Goal: Task Accomplishment & Management: Manage account settings

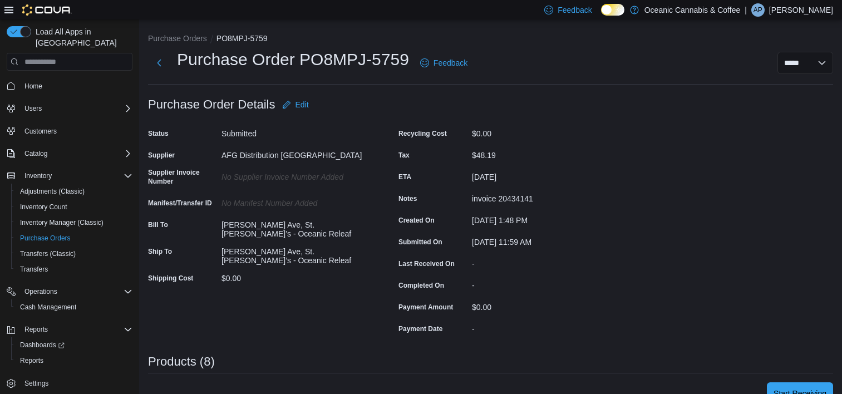
scroll to position [390, 0]
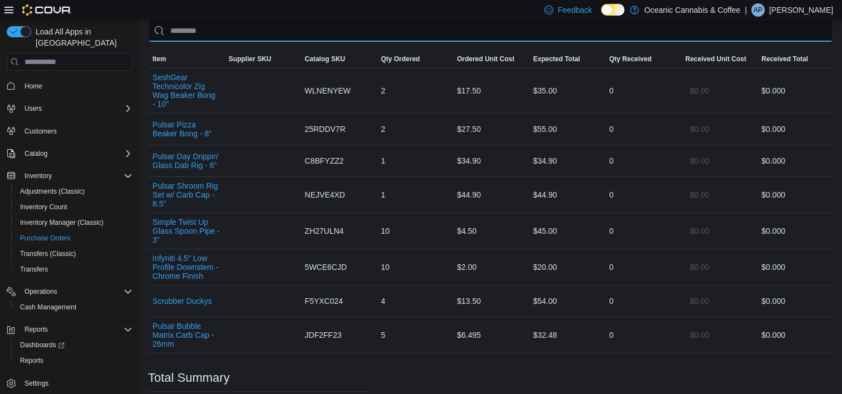
drag, startPoint x: 259, startPoint y: 7, endPoint x: 239, endPoint y: 25, distance: 26.4
click at [239, 25] on input "search" at bounding box center [490, 30] width 685 height 22
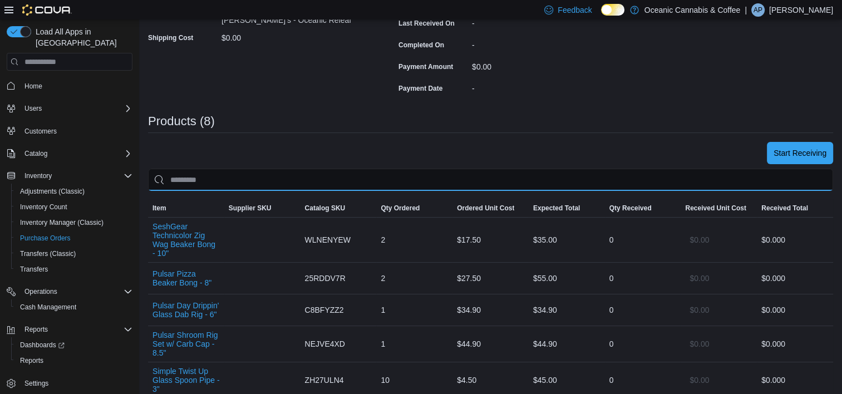
scroll to position [223, 0]
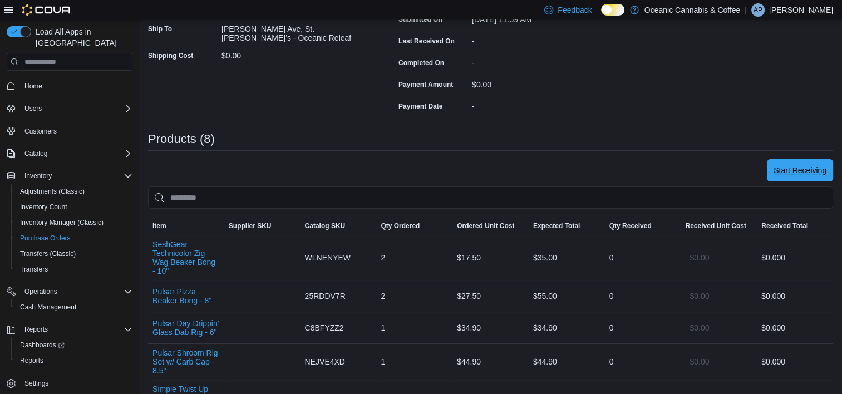
click at [825, 171] on span "Start Receiving" at bounding box center [800, 170] width 53 height 11
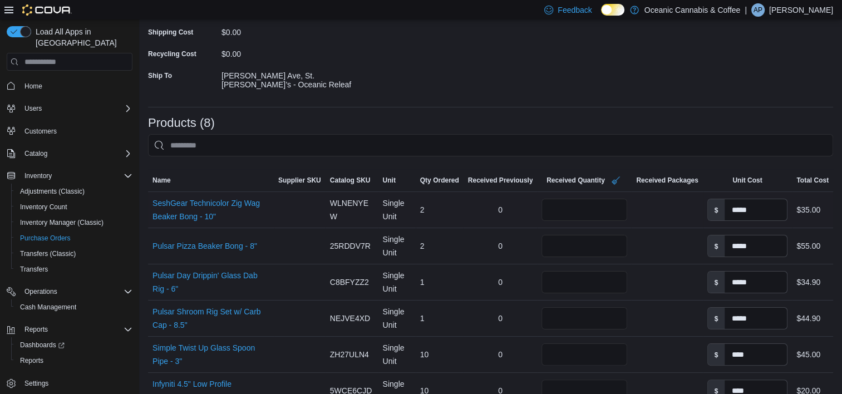
scroll to position [167, 0]
click at [199, 203] on link "SeshGear Technicolor Zig Wag Beaker Bong - 10" (opens in a new tab or window)" at bounding box center [211, 209] width 117 height 27
click at [597, 202] on input "*" at bounding box center [585, 209] width 86 height 22
click at [581, 241] on input "*" at bounding box center [585, 245] width 86 height 22
click at [576, 283] on input "*" at bounding box center [585, 282] width 86 height 22
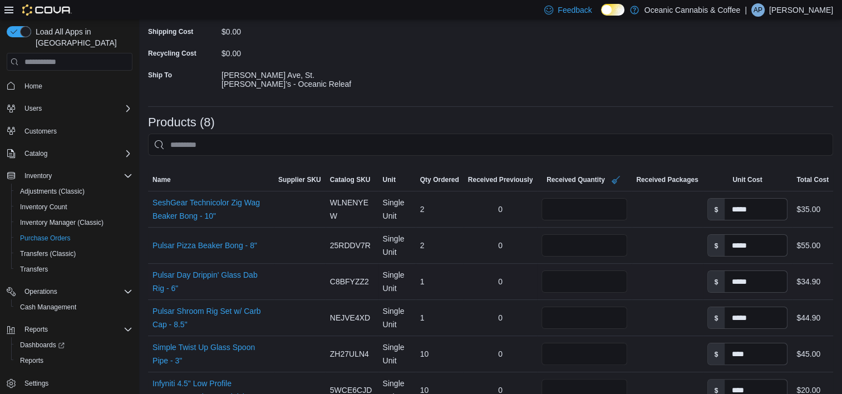
scroll to position [223, 0]
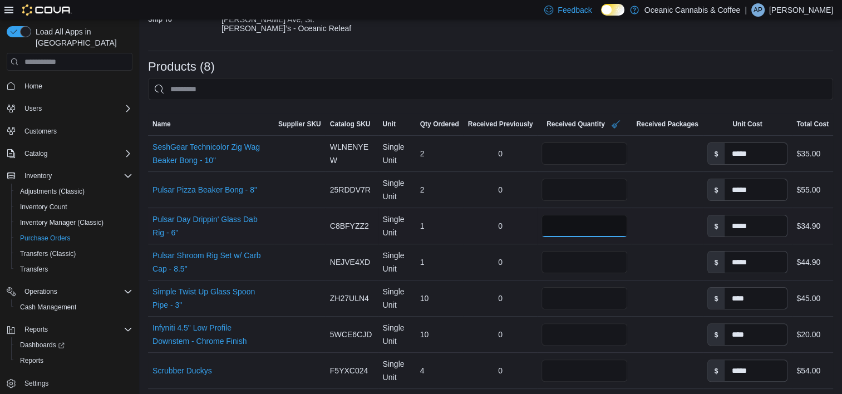
click at [551, 221] on input "*" at bounding box center [585, 226] width 86 height 22
click at [217, 215] on link "Pulsar Day Drippin' Glass Dab Rig - 6" (opens in a new tab or window)" at bounding box center [211, 226] width 117 height 27
click at [565, 256] on input "*" at bounding box center [585, 262] width 86 height 22
click at [249, 249] on link "Pulsar Shroom Rig Set w/ Carb Cap - 8.5" (opens in a new tab or window)" at bounding box center [211, 262] width 117 height 27
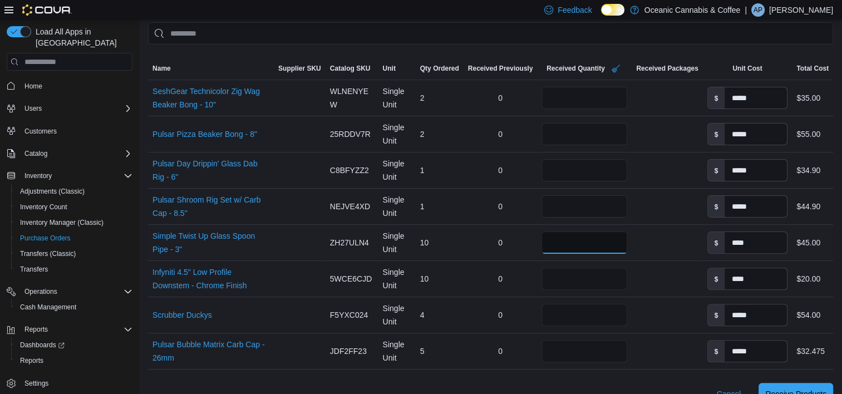
click at [561, 236] on input "**" at bounding box center [585, 243] width 86 height 22
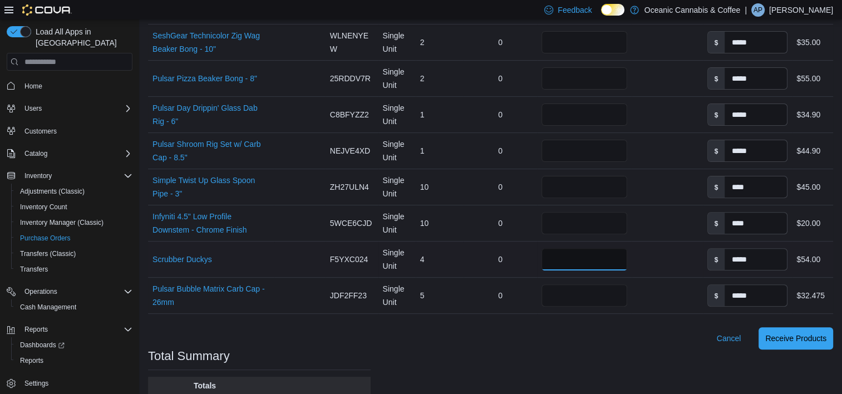
click at [563, 258] on input "*" at bounding box center [585, 259] width 86 height 22
click at [562, 290] on input "*" at bounding box center [585, 296] width 86 height 22
click at [569, 180] on input "**" at bounding box center [585, 187] width 86 height 22
click at [564, 216] on input "**" at bounding box center [585, 223] width 86 height 22
click at [556, 252] on input "*" at bounding box center [585, 259] width 86 height 22
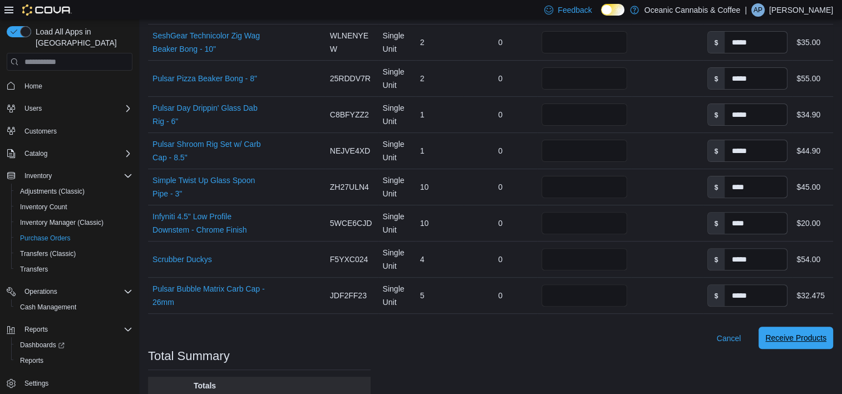
click at [804, 332] on span "Receive Products" at bounding box center [796, 337] width 61 height 11
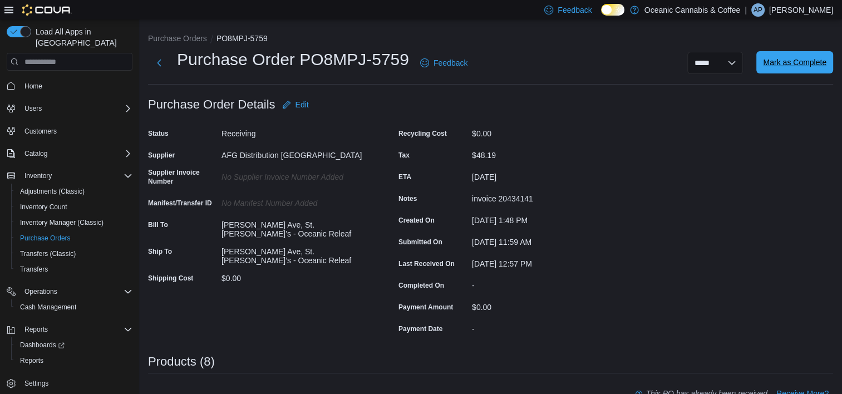
click at [805, 62] on span "Mark as Complete" at bounding box center [794, 62] width 63 height 11
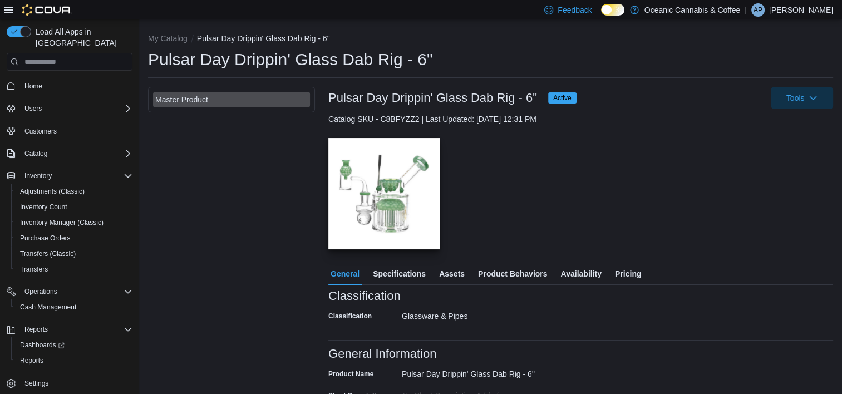
click at [374, 178] on img "button" at bounding box center [384, 193] width 111 height 111
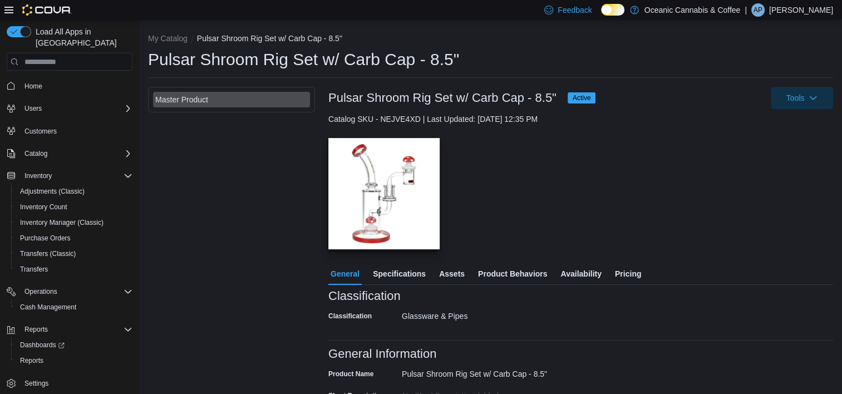
click at [392, 203] on img "button" at bounding box center [384, 193] width 111 height 111
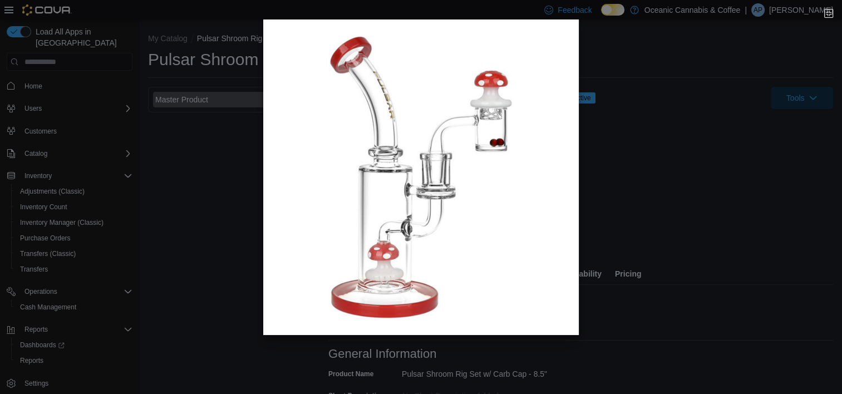
click at [488, 105] on img "button" at bounding box center [420, 176] width 315 height 315
